Goal: Information Seeking & Learning: Learn about a topic

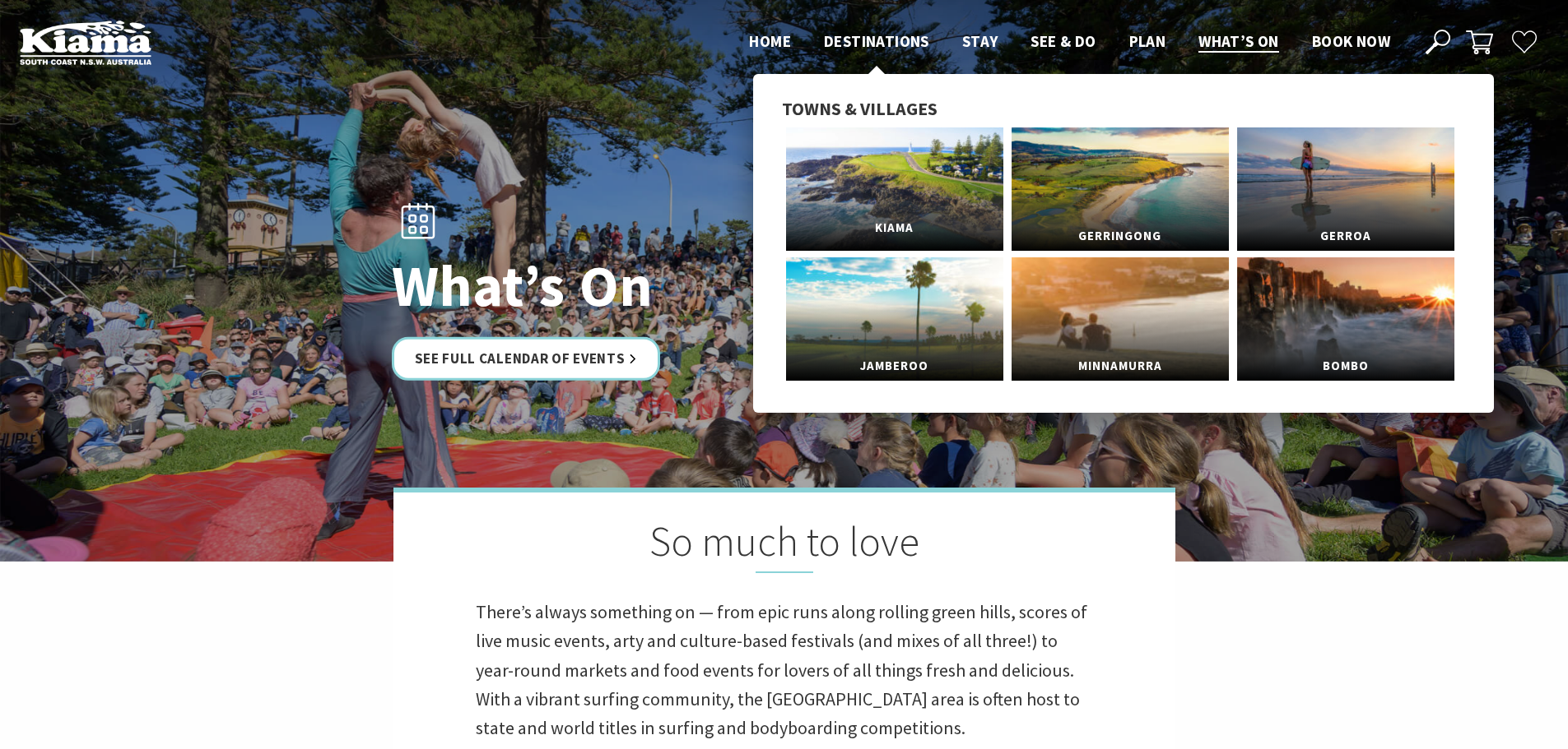
click at [882, 186] on link "Kiama" at bounding box center [895, 189] width 218 height 123
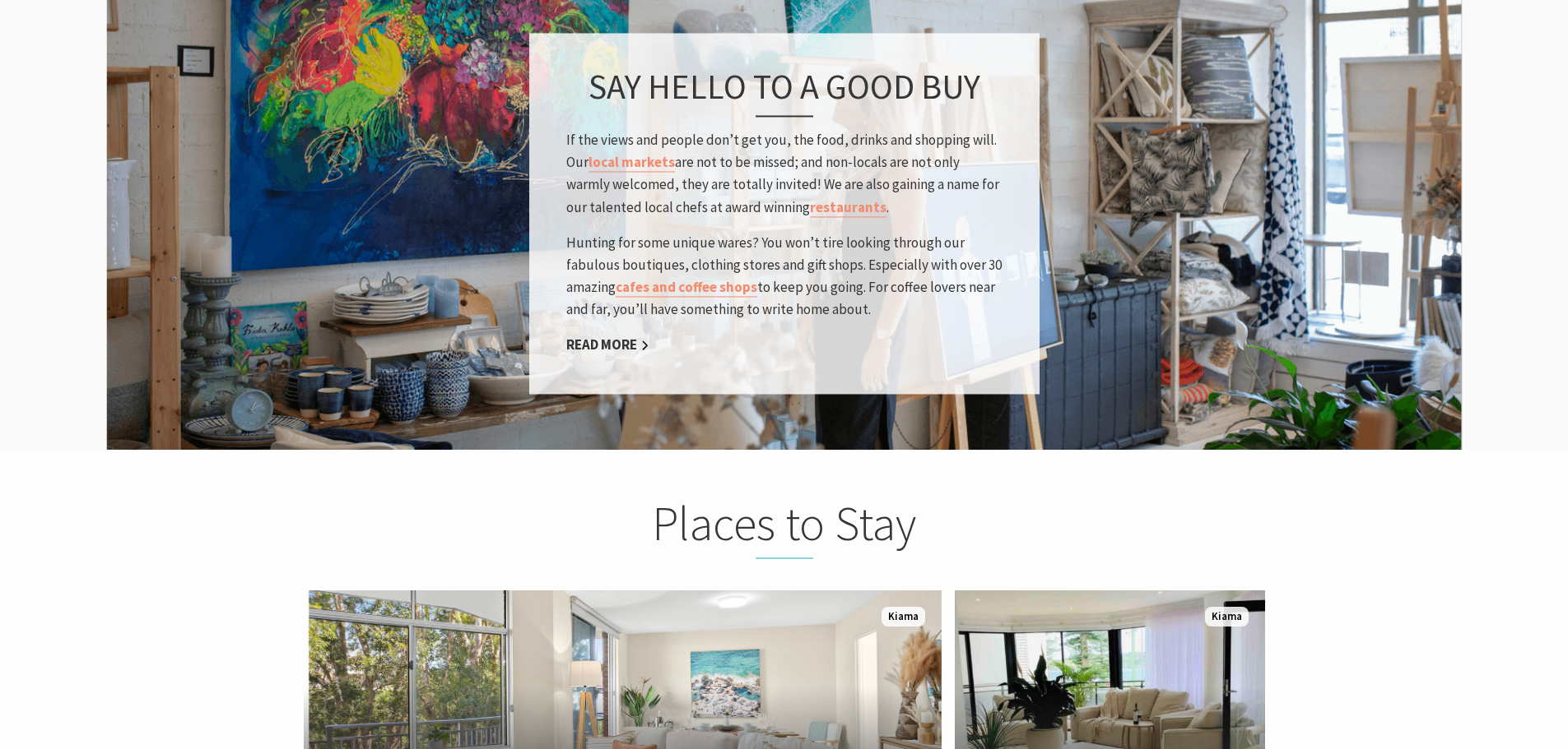
scroll to position [2468, 0]
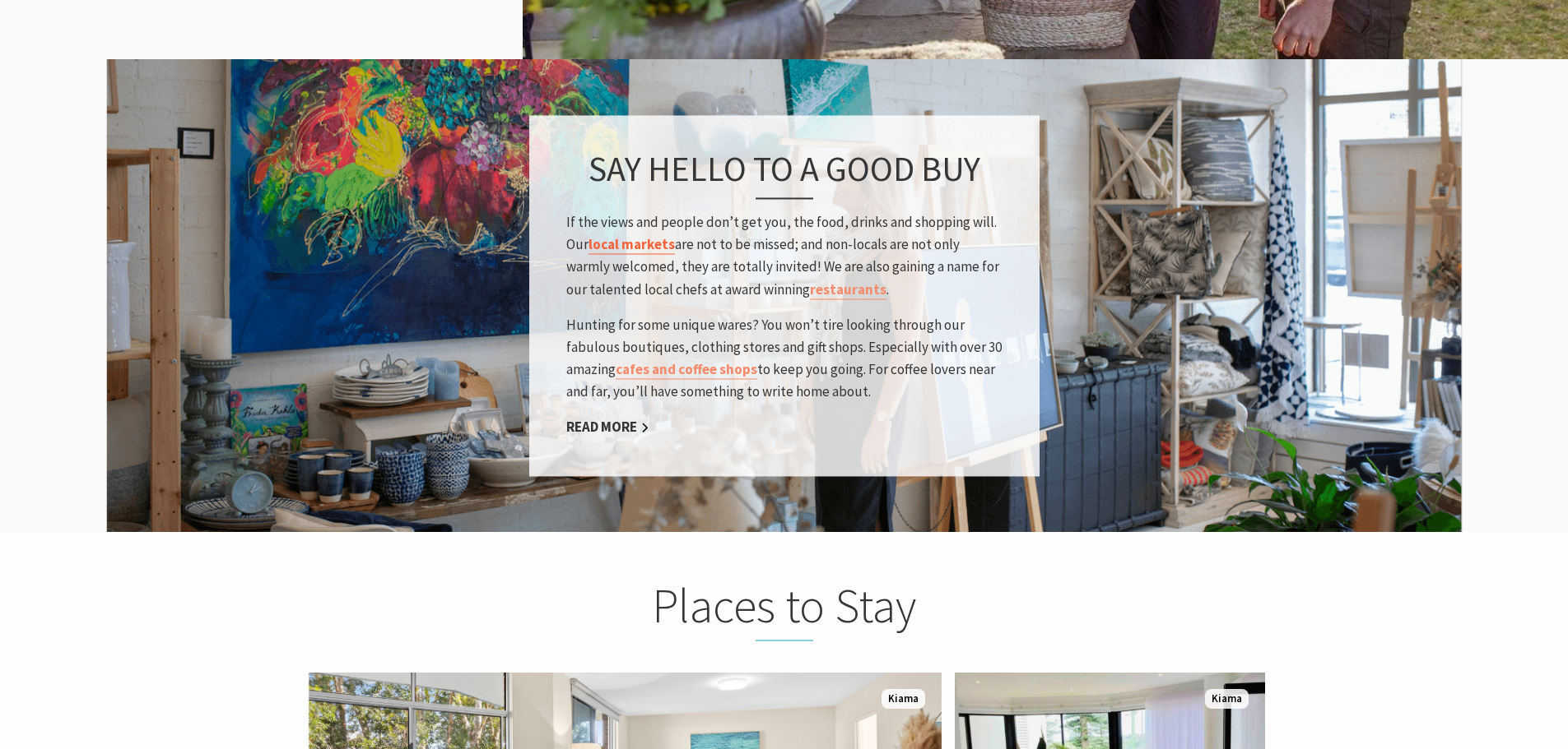
click at [643, 236] on link "local markets" at bounding box center [631, 245] width 87 height 19
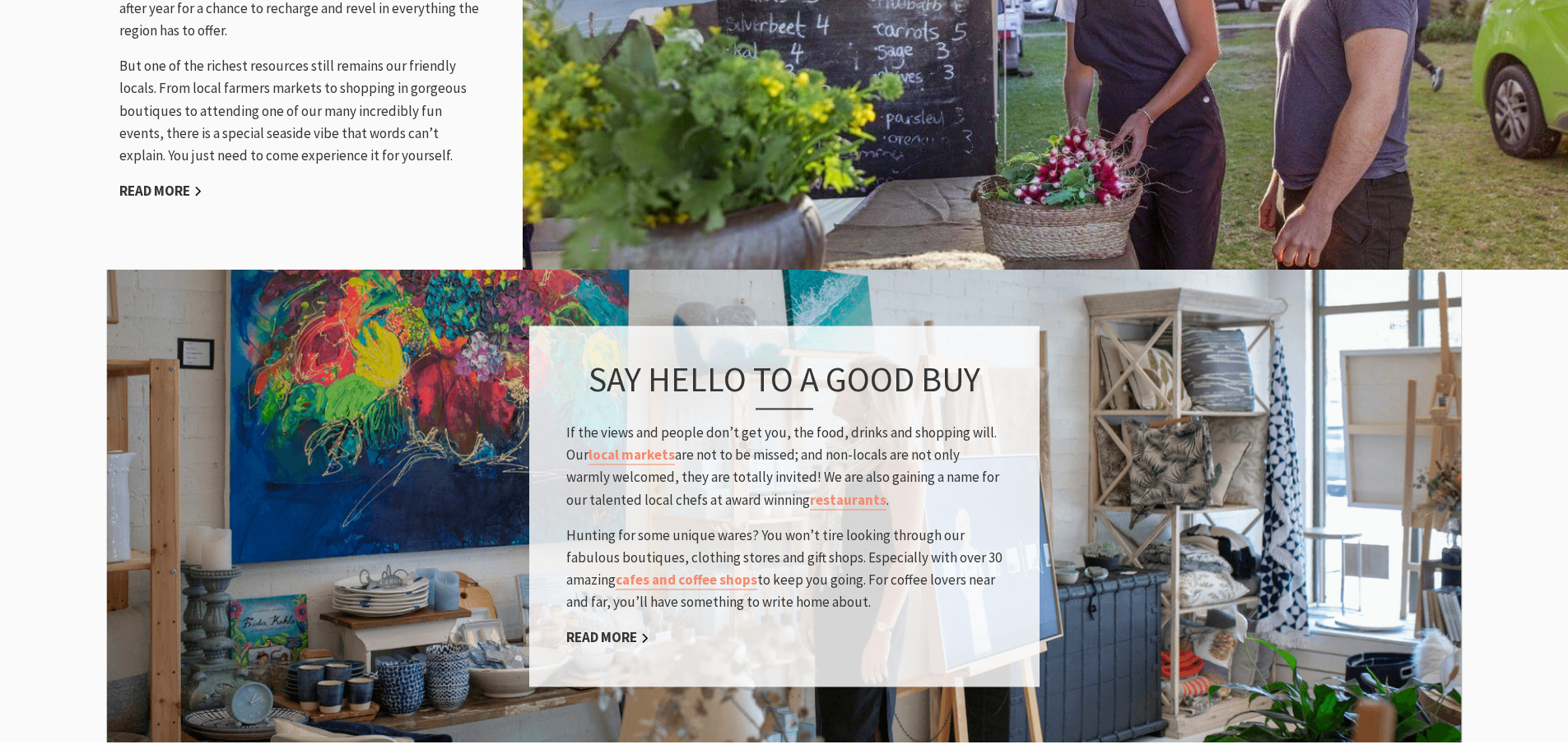
scroll to position [2056, 0]
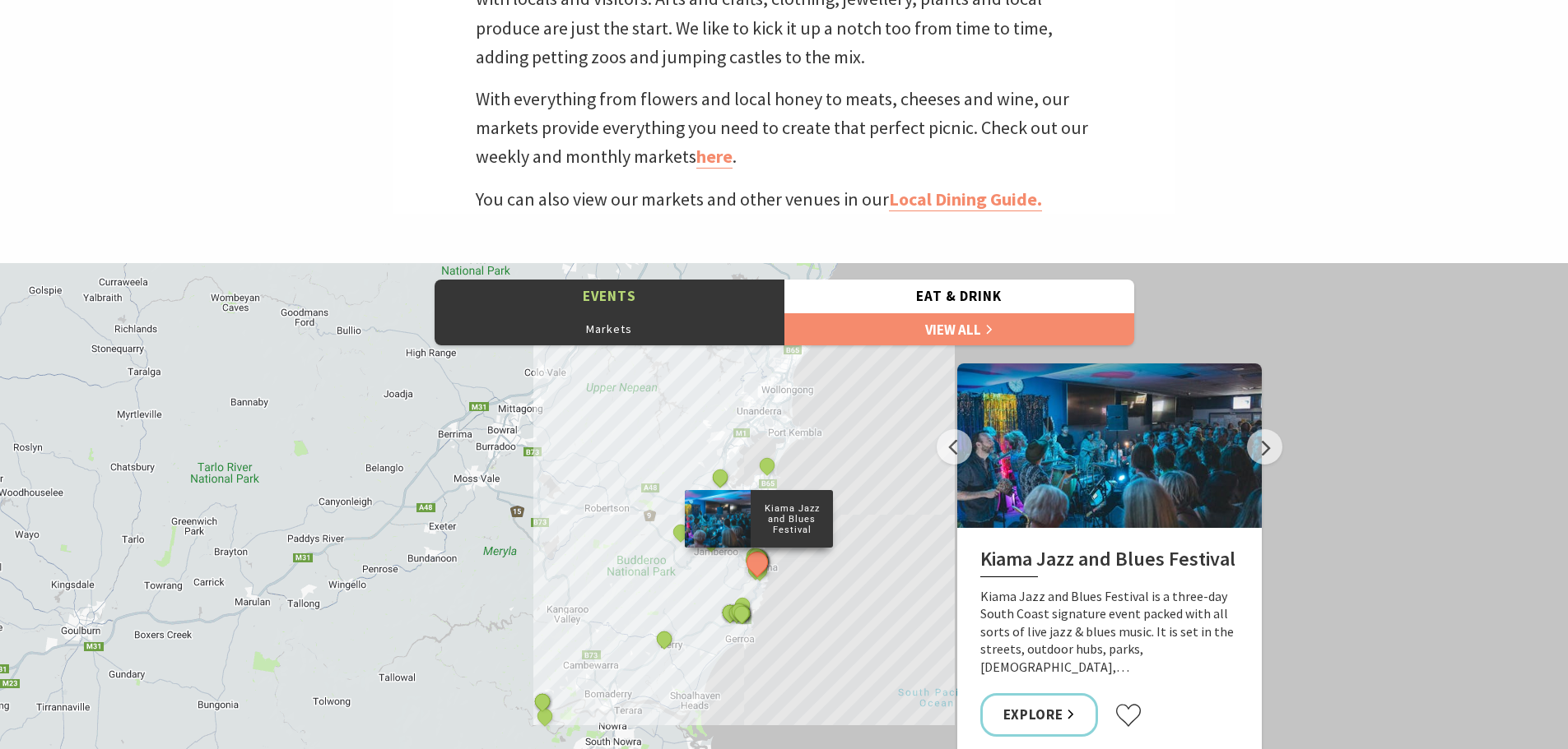
scroll to position [741, 0]
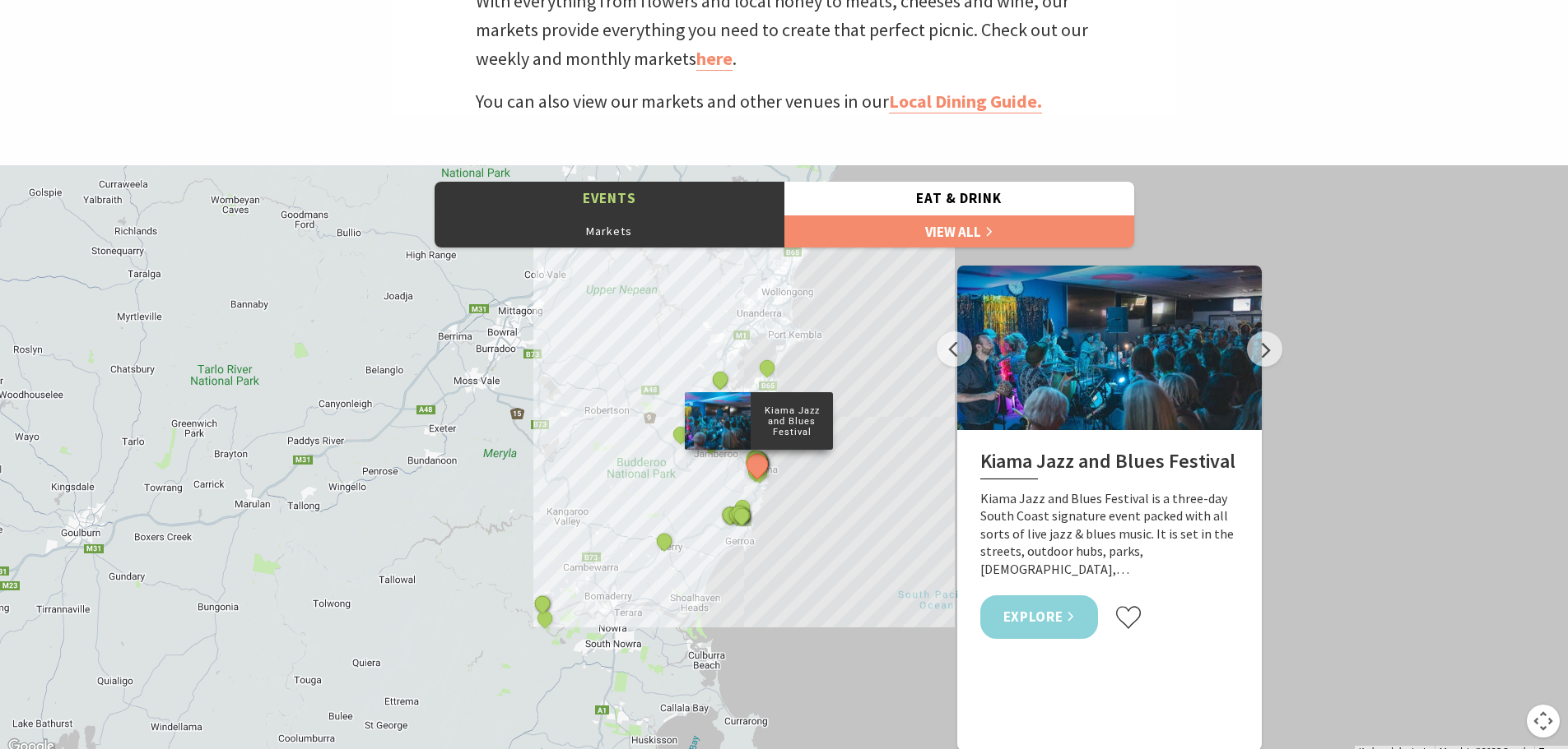
click at [1046, 601] on link "Explore" at bounding box center [1039, 616] width 119 height 43
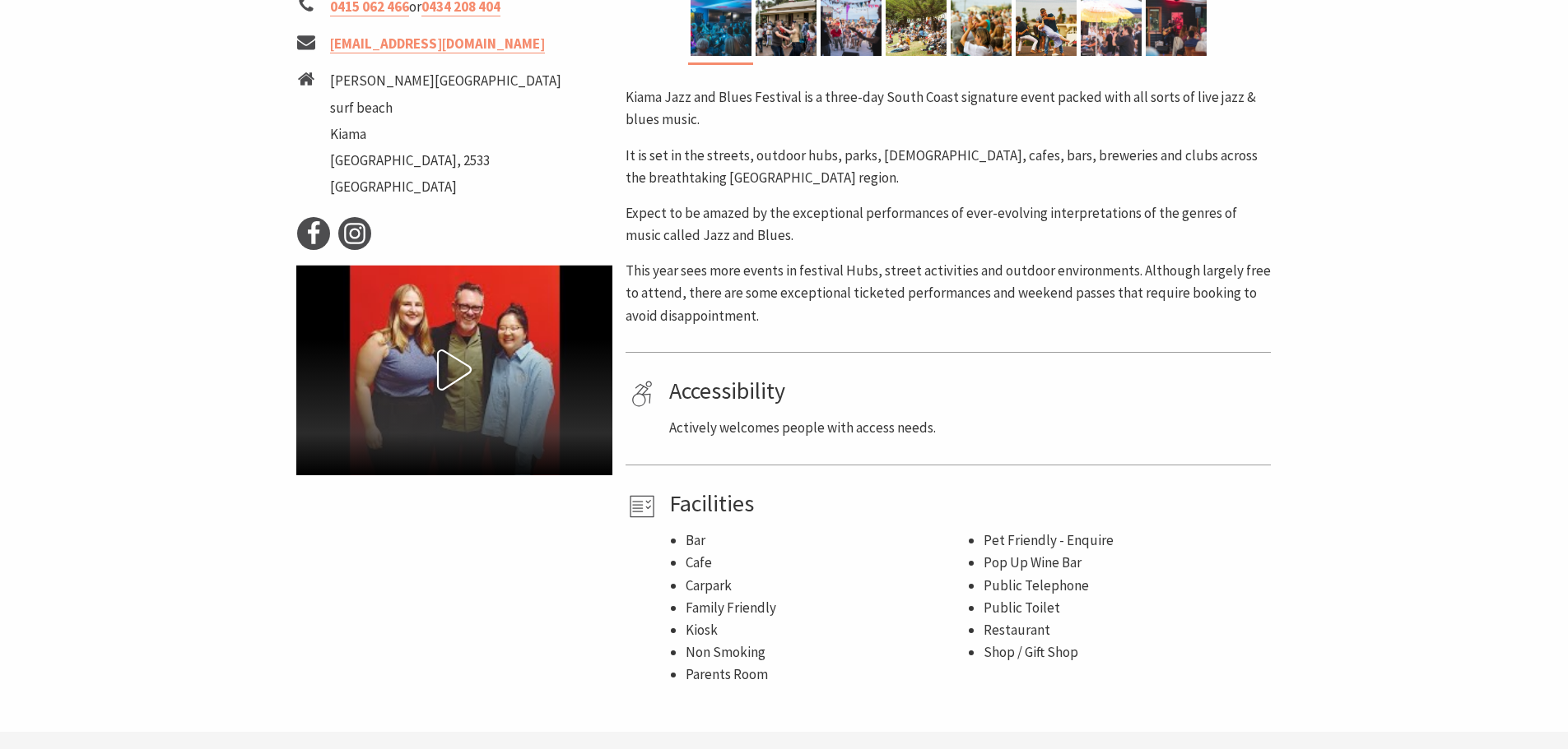
scroll to position [658, 0]
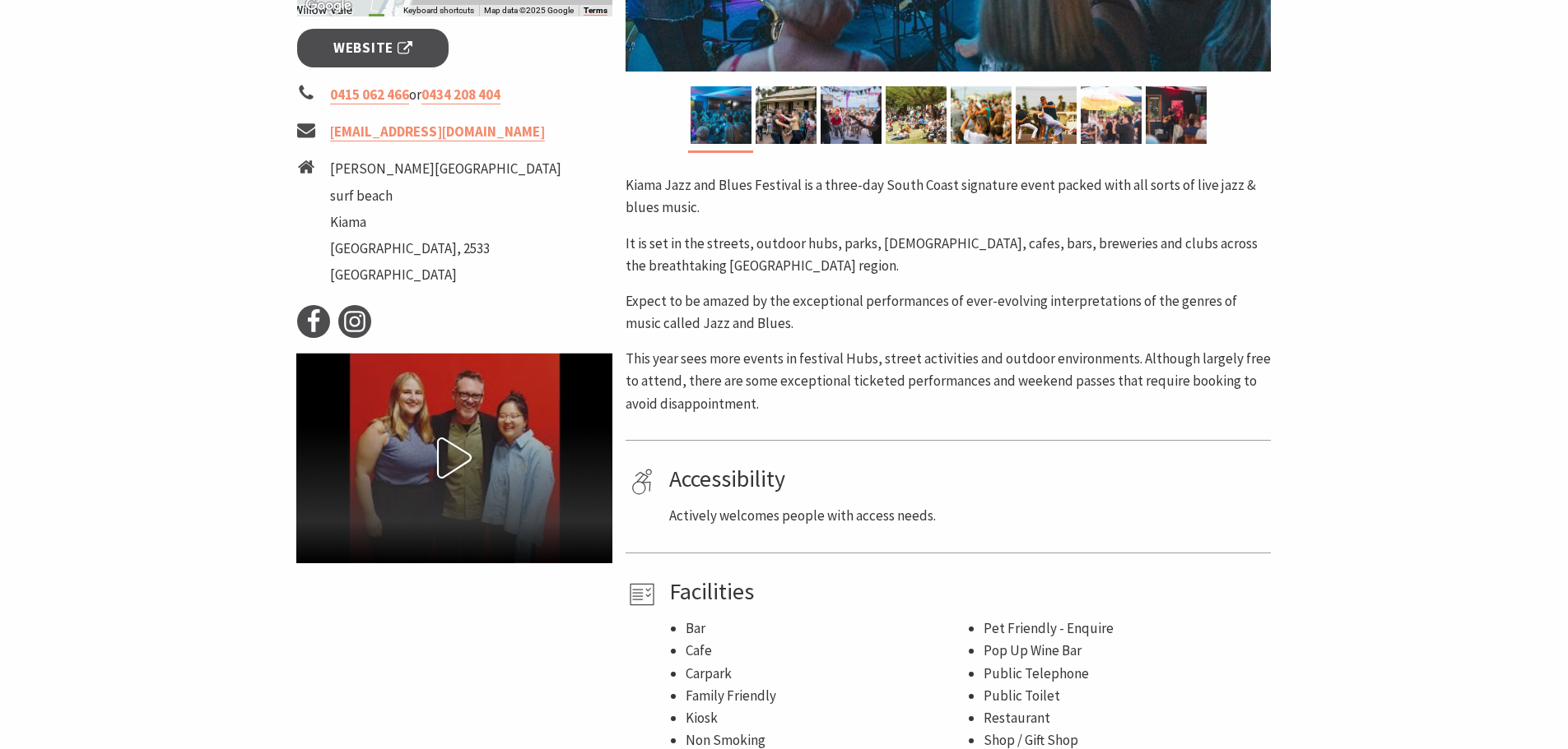
click at [446, 462] on icon at bounding box center [454, 458] width 41 height 41
